Goal: Browse casually: Explore the website without a specific task or goal

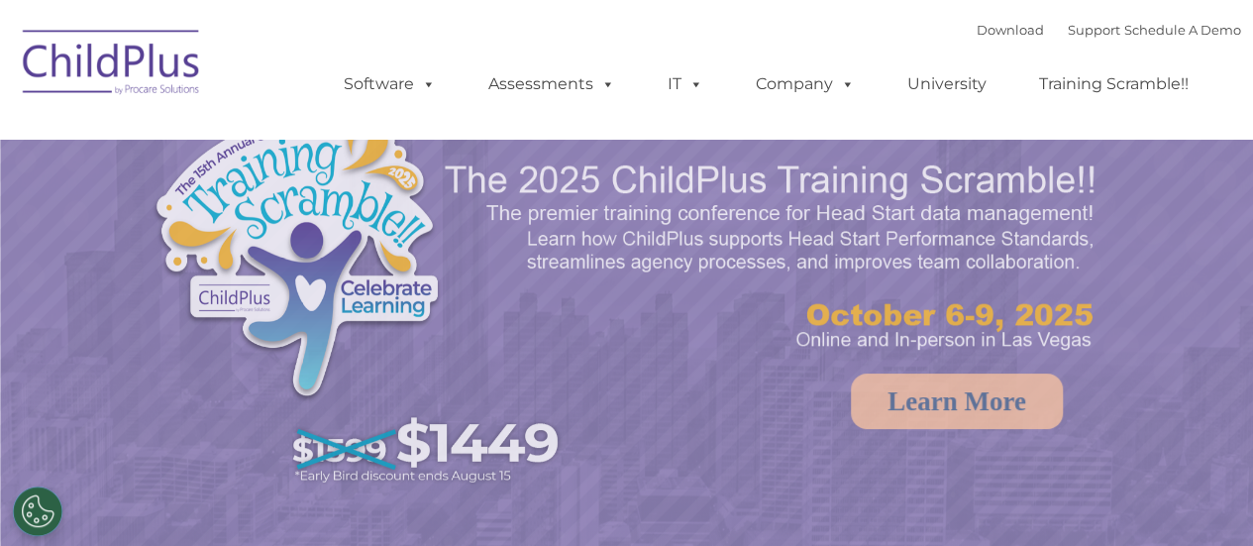
select select "MEDIUM"
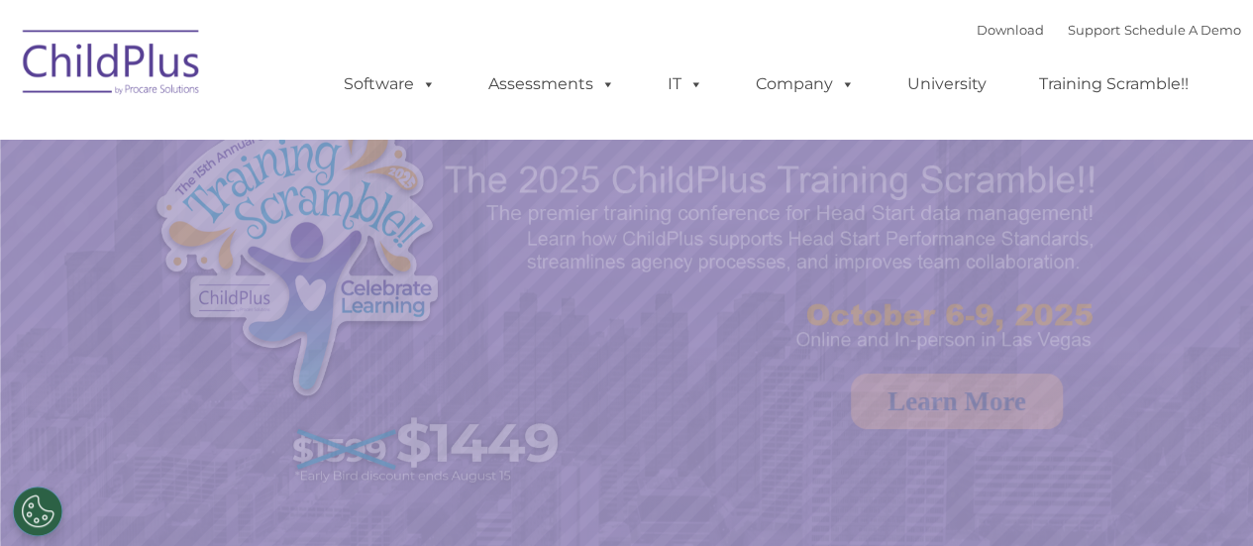
select select "MEDIUM"
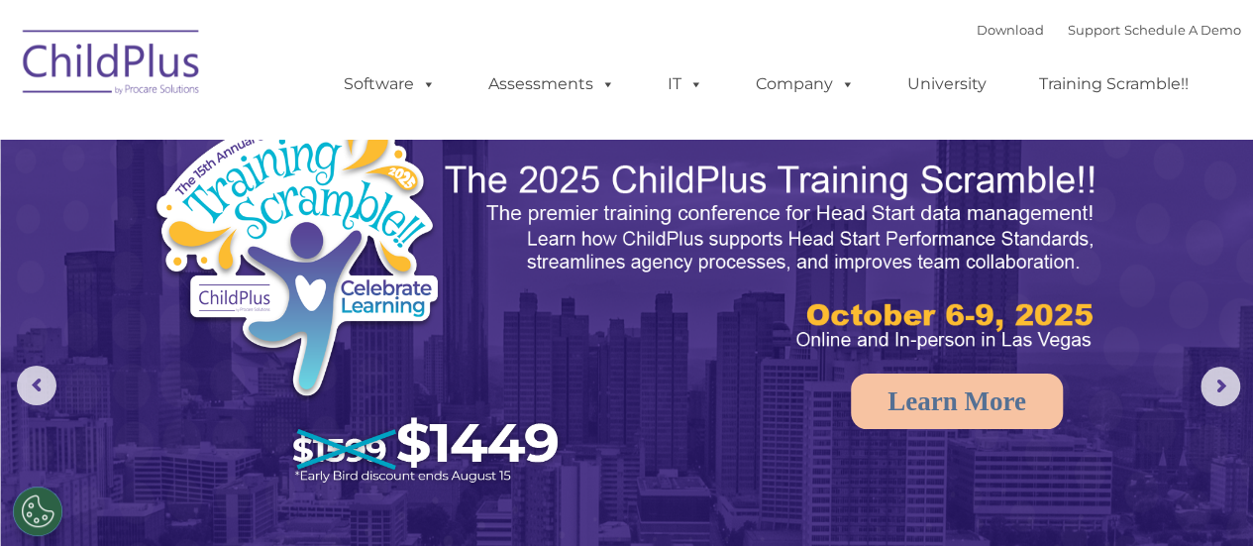
click at [553, 317] on img at bounding box center [773, 256] width 660 height 197
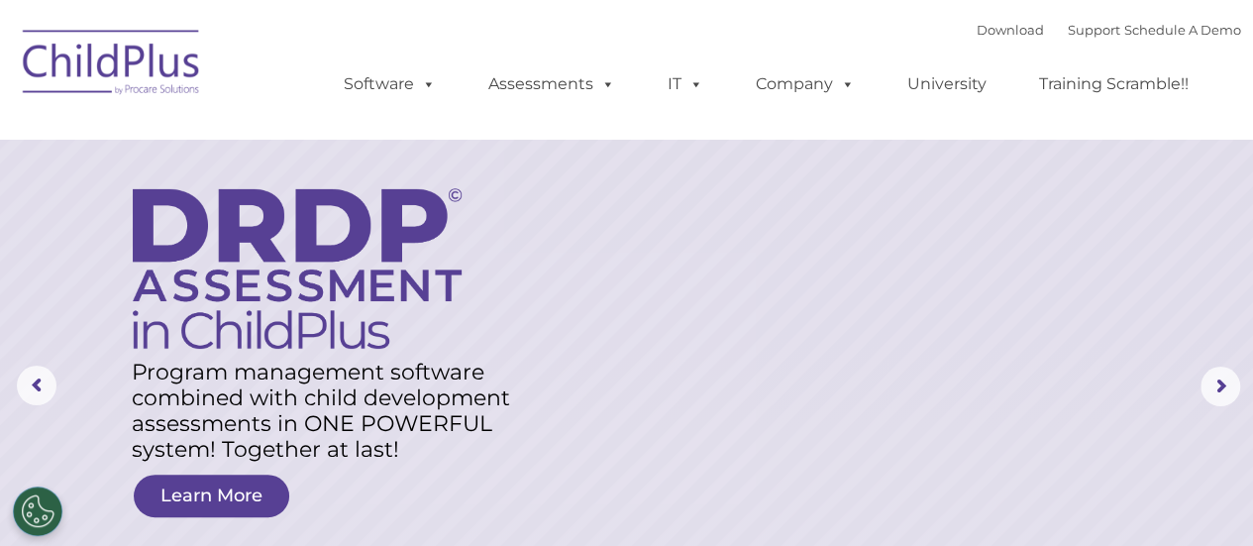
click at [772, 377] on rs-layer at bounding box center [626, 386] width 1253 height 772
click at [982, 206] on rs-layer at bounding box center [626, 386] width 1253 height 772
click at [832, 266] on rs-layer at bounding box center [626, 386] width 1253 height 772
click at [1016, 341] on rs-layer at bounding box center [626, 386] width 1253 height 772
click at [1111, 281] on rs-layer at bounding box center [626, 386] width 1253 height 772
